Goal: Find specific page/section: Find specific page/section

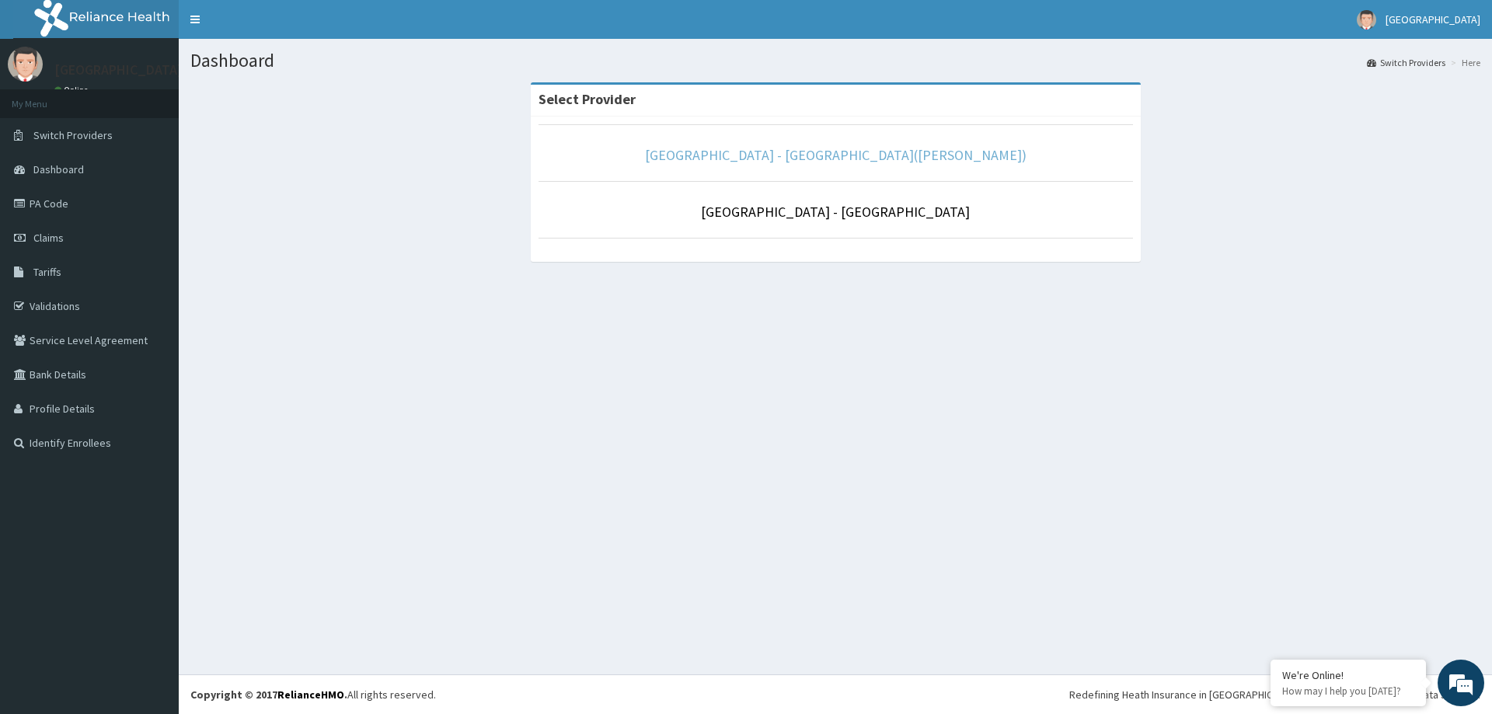
click at [872, 151] on link "Lagoon Hospital - Ikeja(Adeniyi Jones)" at bounding box center [836, 155] width 382 height 18
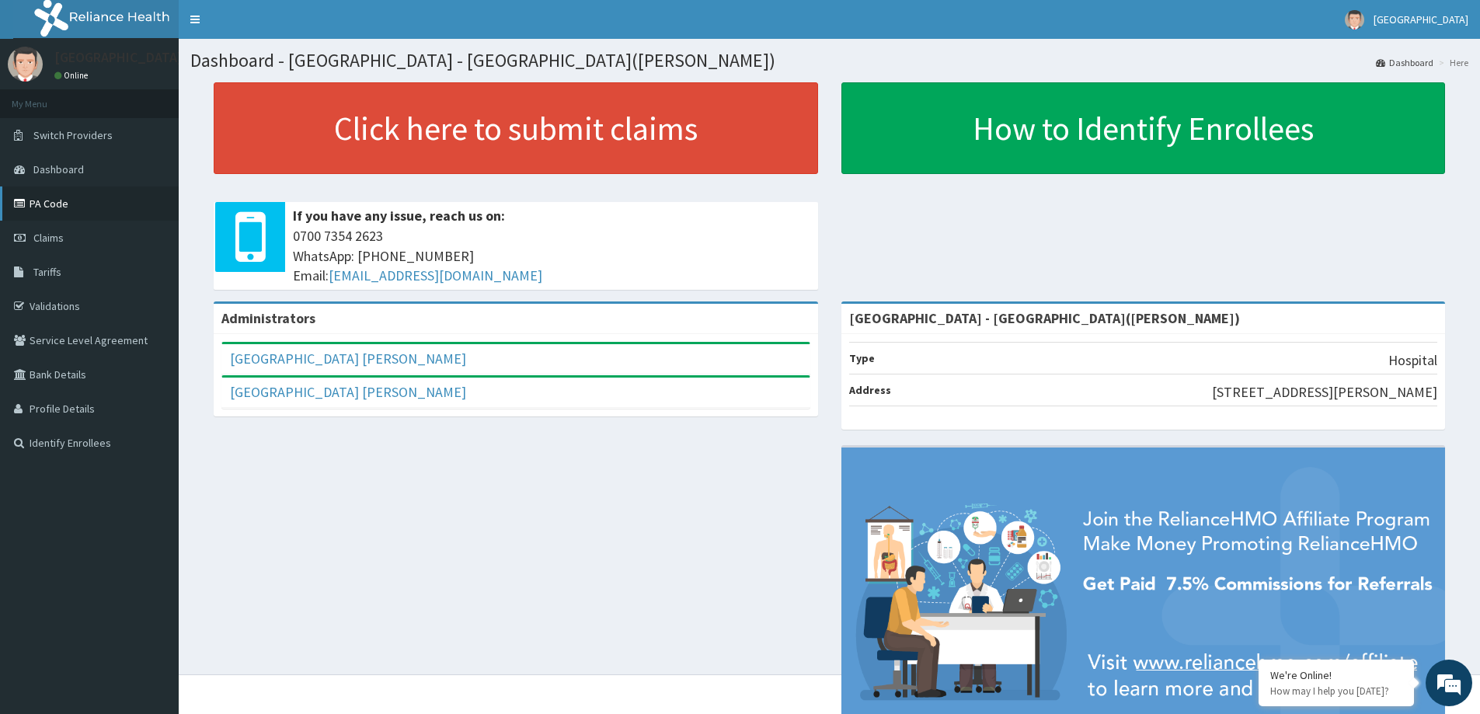
click at [58, 208] on link "PA Code" at bounding box center [89, 204] width 179 height 34
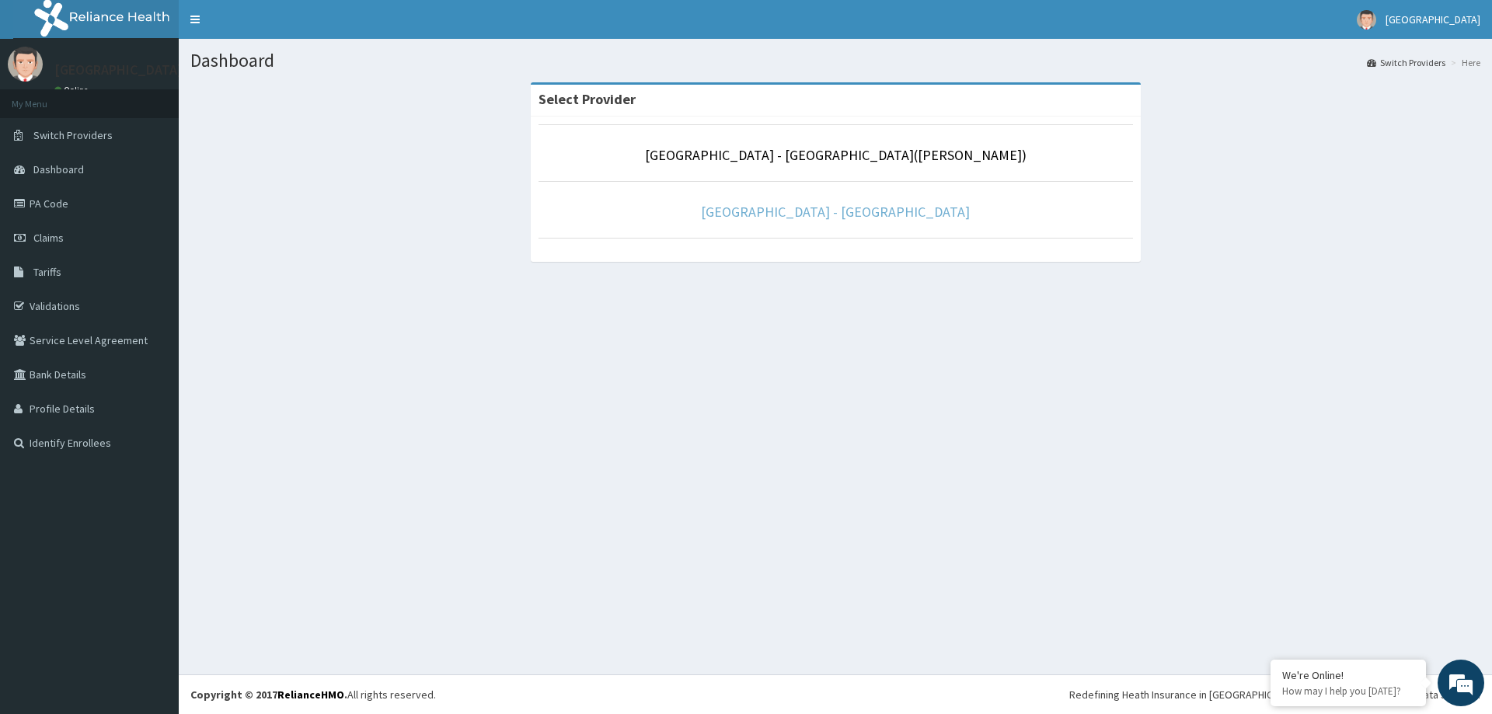
click at [828, 215] on link "Lagoon Hospital - Obafemi Awolowo way" at bounding box center [835, 212] width 269 height 18
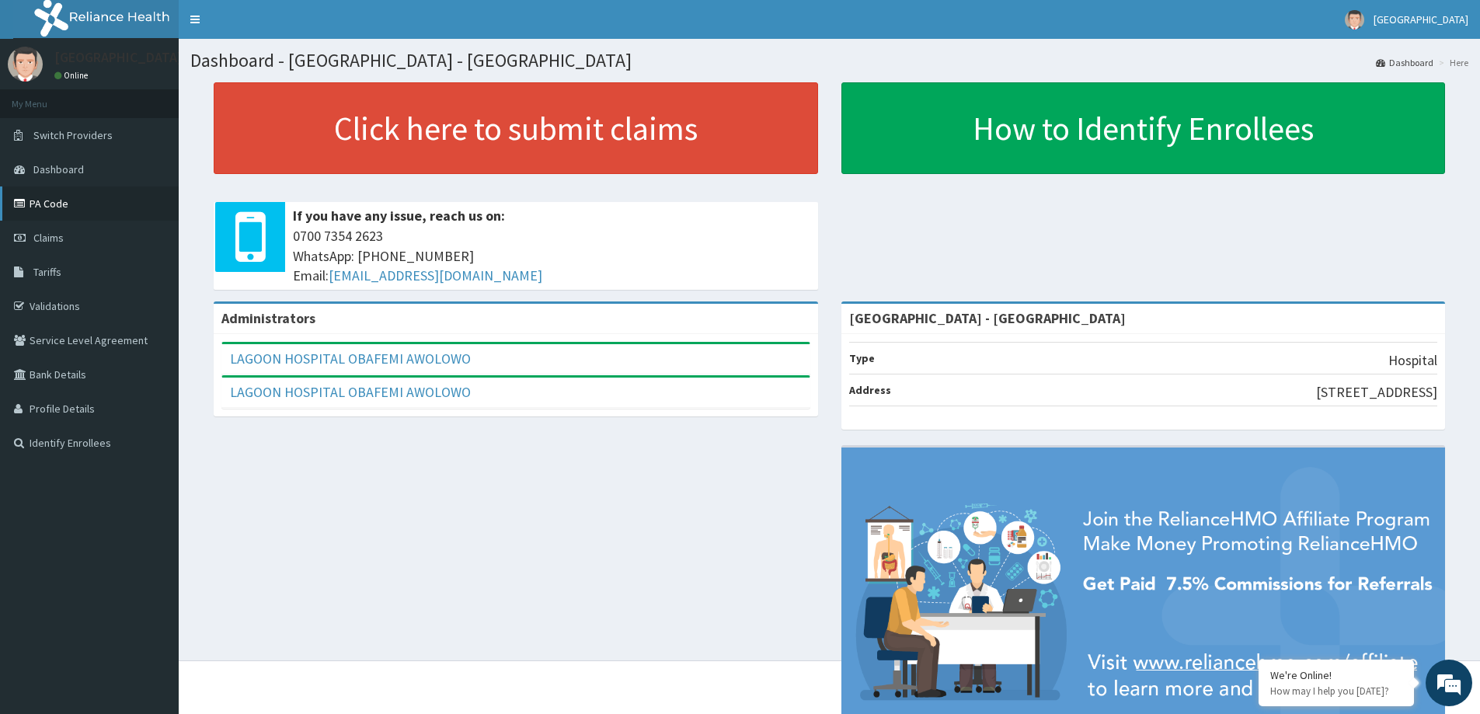
click at [45, 207] on link "PA Code" at bounding box center [89, 204] width 179 height 34
